Goal: Task Accomplishment & Management: Use online tool/utility

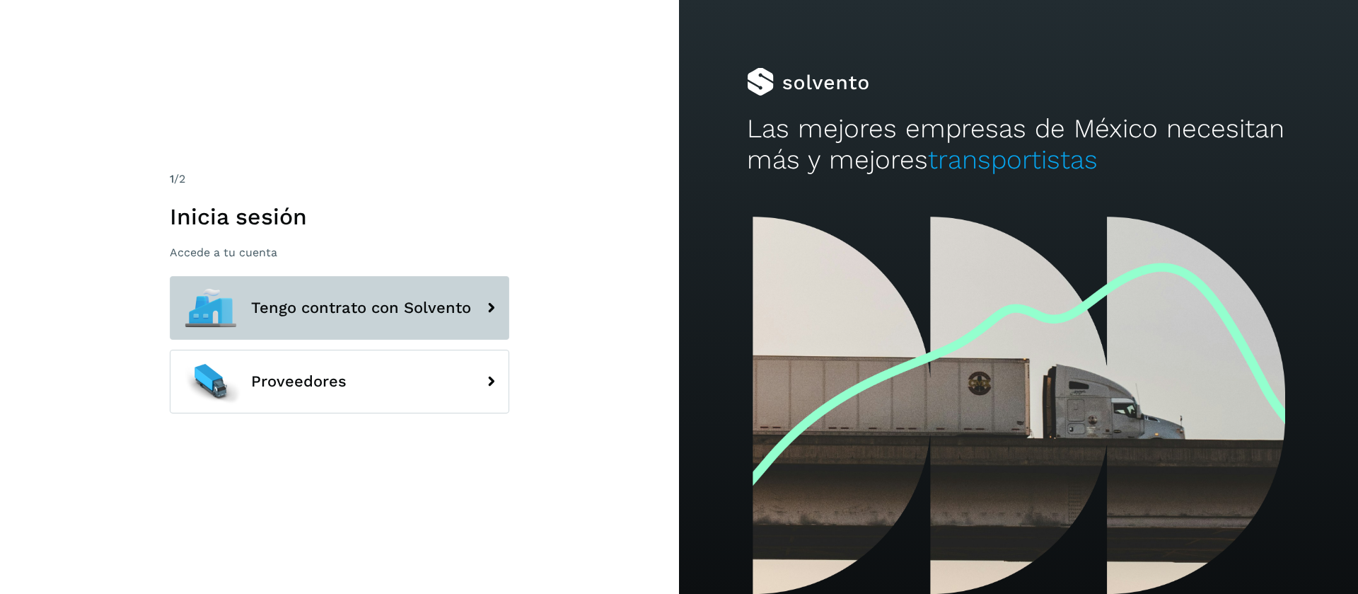
click at [478, 302] on icon at bounding box center [491, 308] width 28 height 28
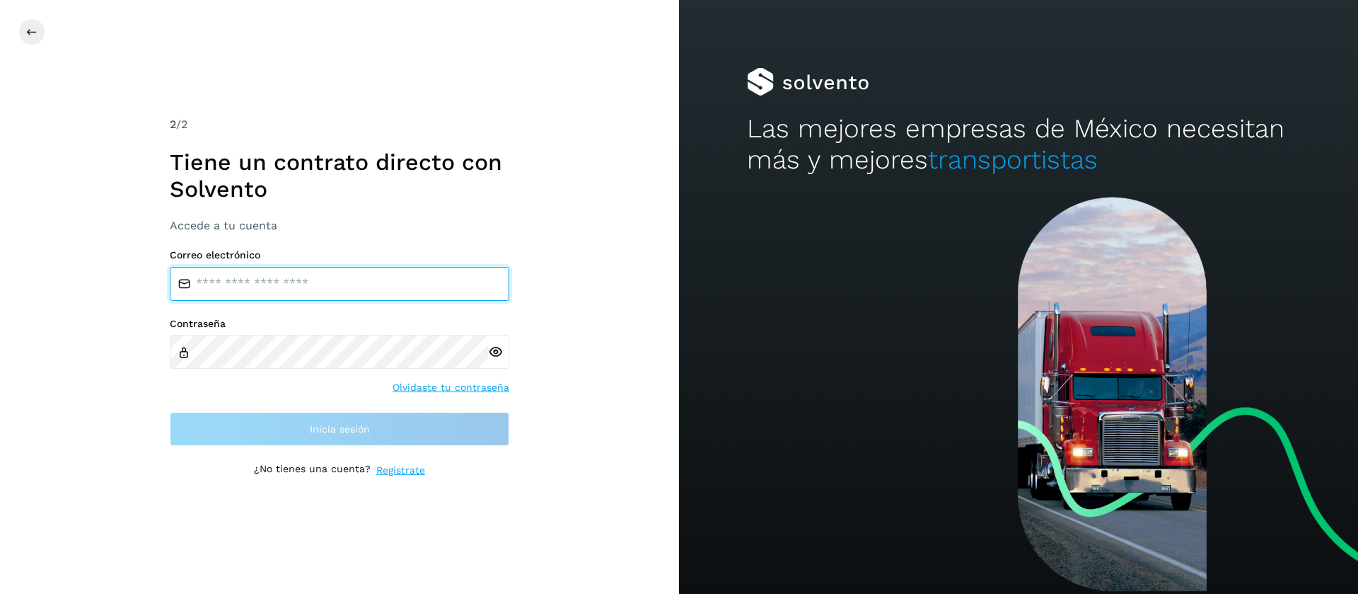
type input "**********"
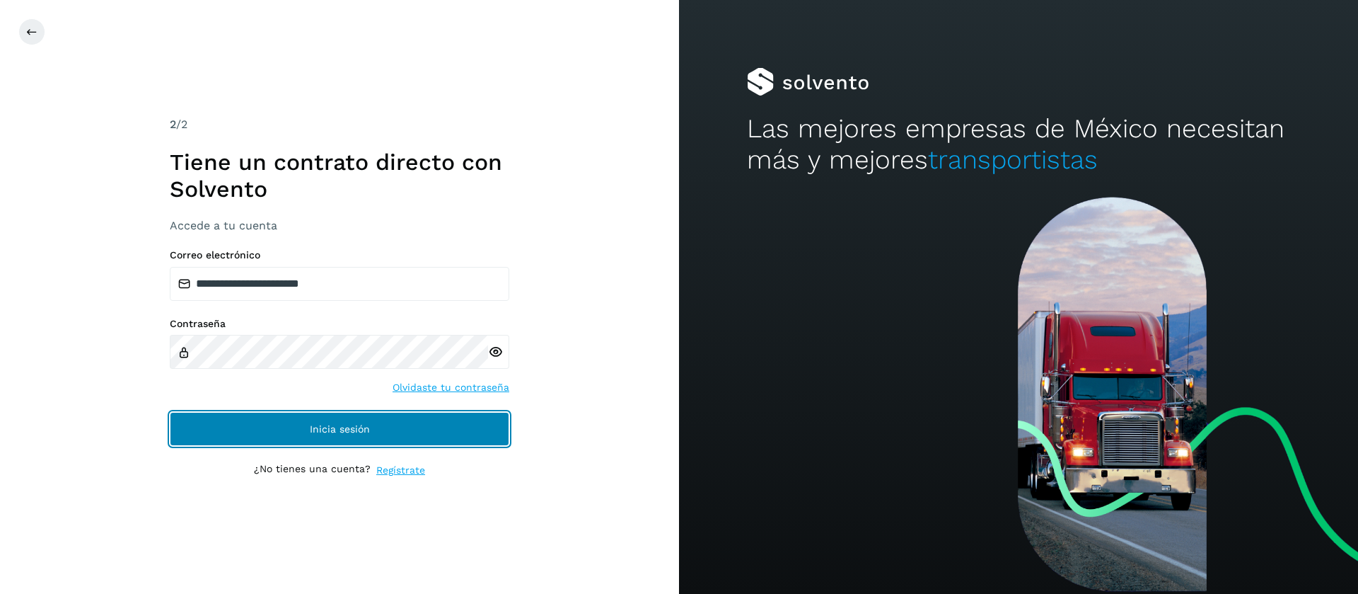
click at [334, 430] on span "Inicia sesión" at bounding box center [340, 429] width 60 height 10
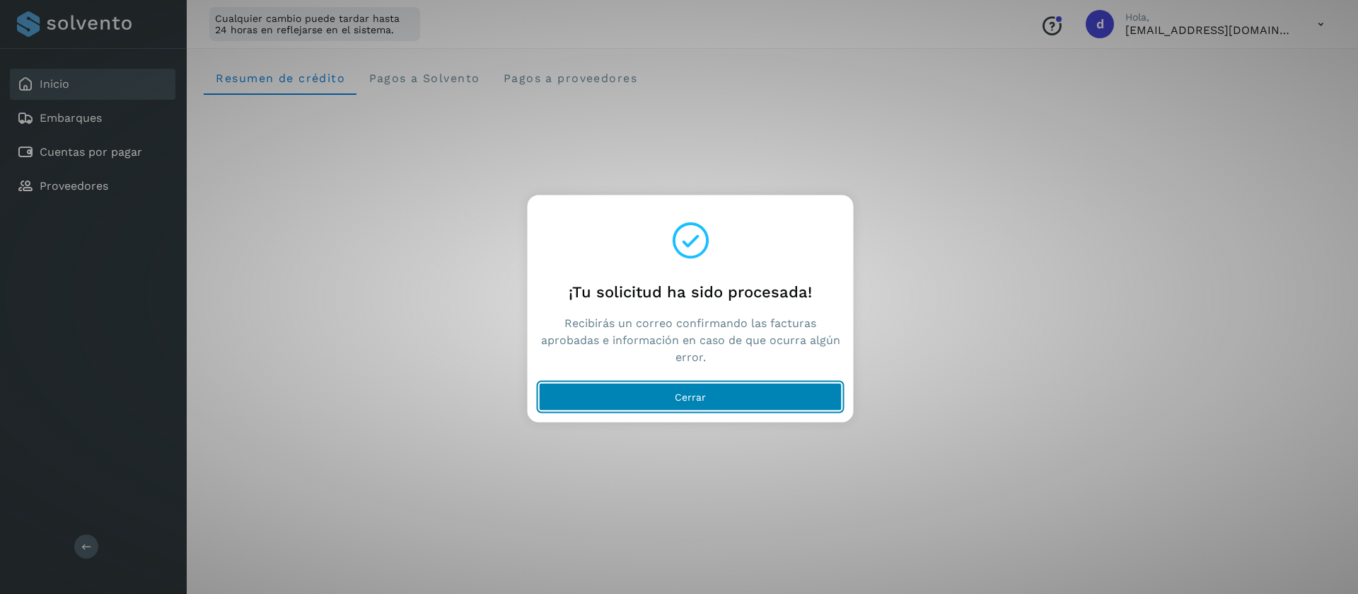
click at [571, 399] on button "Cerrar" at bounding box center [691, 396] width 304 height 28
